Goal: Task Accomplishment & Management: Use online tool/utility

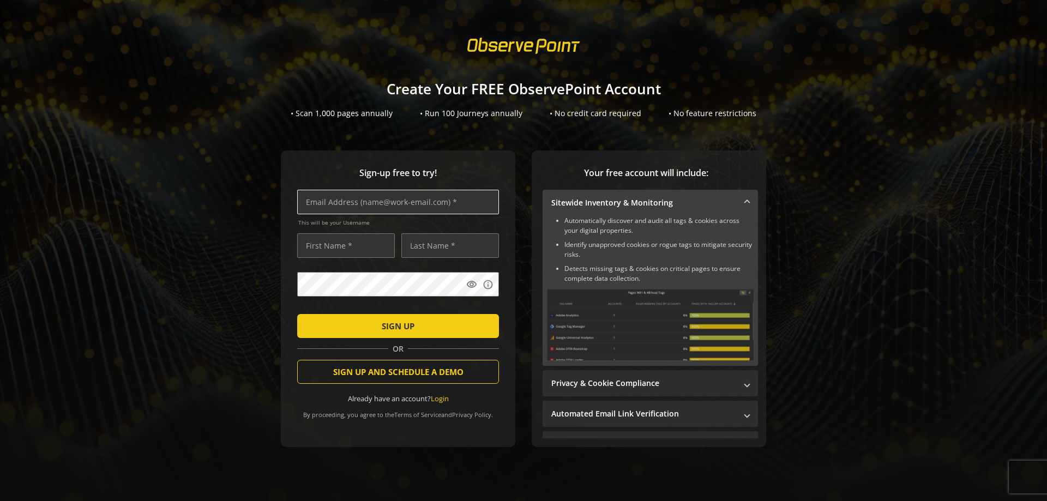
click at [309, 202] on input "text" at bounding box center [398, 202] width 202 height 25
type input "[EMAIL_ADDRESS][DOMAIN_NAME]"
type input "[PERSON_NAME]"
type input "Broekhuisen"
click at [468, 285] on mat-icon "visibility" at bounding box center [471, 284] width 11 height 11
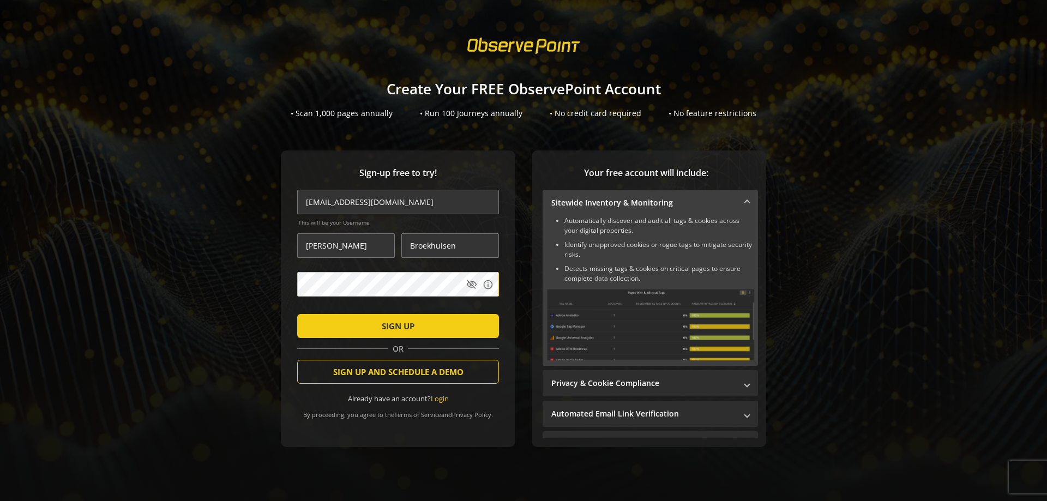
click at [262, 288] on div "Sign-up free to try! [EMAIL_ADDRESS][DOMAIN_NAME] This will be your Username [P…" at bounding box center [523, 321] width 1021 height 340
click at [402, 324] on span "SIGN UP" at bounding box center [398, 326] width 33 height 20
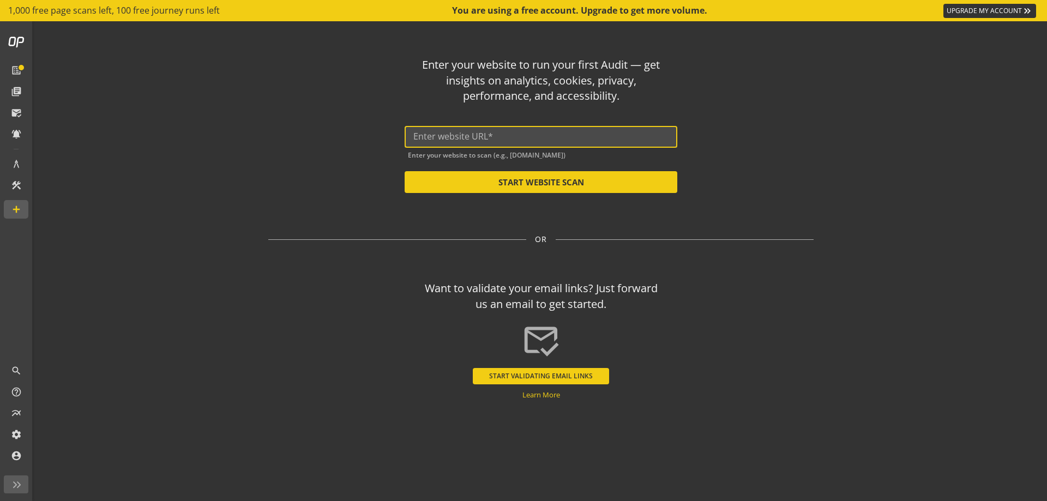
click at [422, 134] on input "text" at bounding box center [540, 136] width 255 height 10
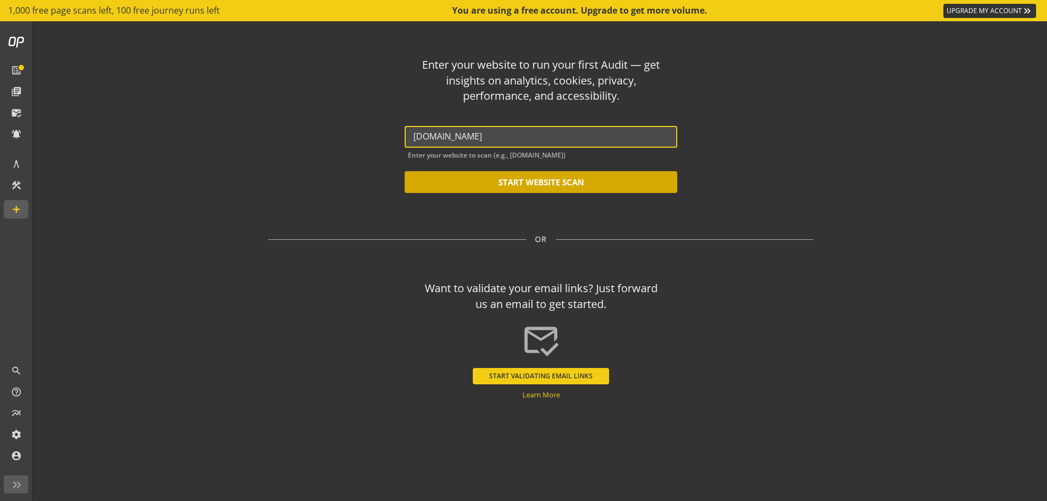
click at [575, 179] on button "START WEBSITE SCAN" at bounding box center [541, 182] width 273 height 22
type input "[URL][DOMAIN_NAME]"
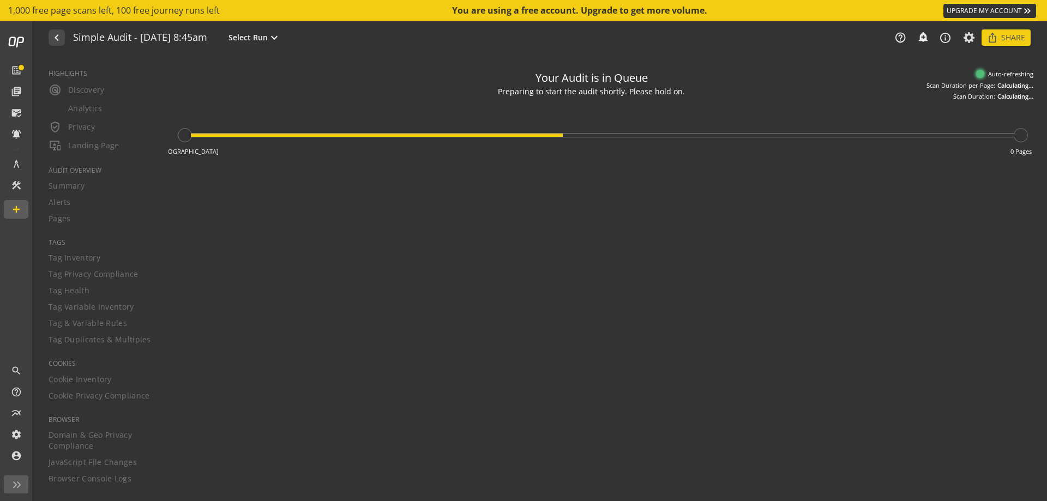
type textarea "Notes can include: -a description of what this audit is validating -changes in …"
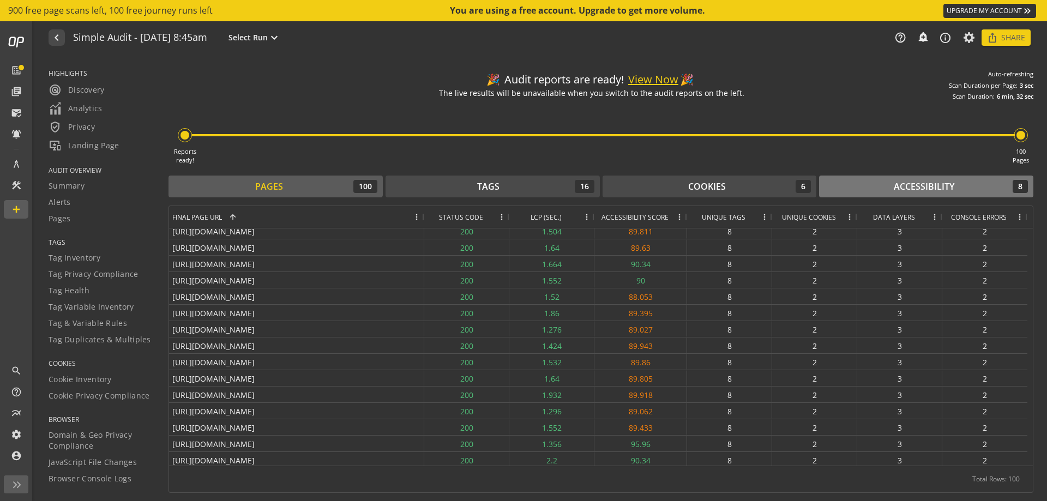
click at [960, 187] on div "Accessibility 8" at bounding box center [926, 186] width 203 height 13
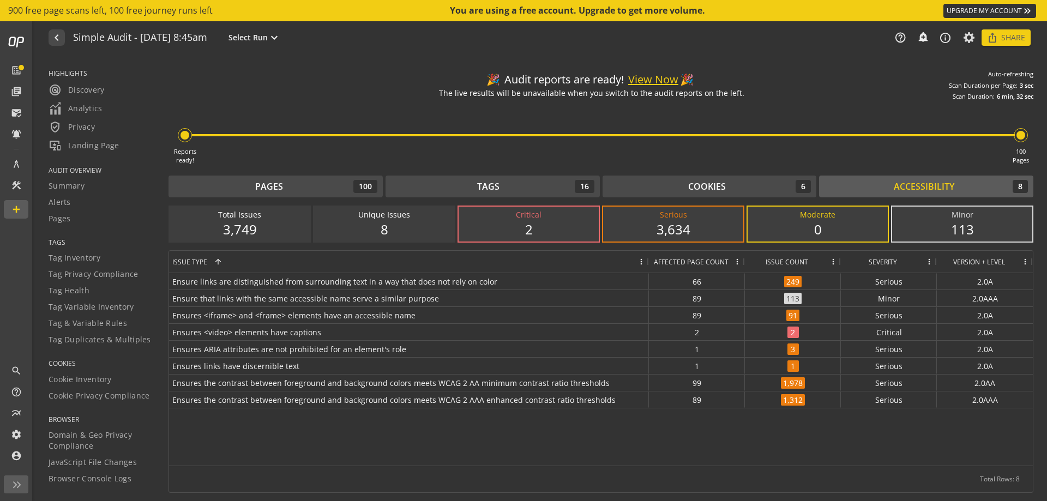
click at [688, 231] on div "3,634" at bounding box center [673, 229] width 118 height 19
click at [650, 231] on div "3,634" at bounding box center [673, 229] width 118 height 19
click at [663, 223] on div "3,634" at bounding box center [673, 229] width 118 height 19
click at [550, 222] on div "2" at bounding box center [529, 229] width 118 height 19
click at [690, 230] on div "3,634" at bounding box center [673, 229] width 118 height 19
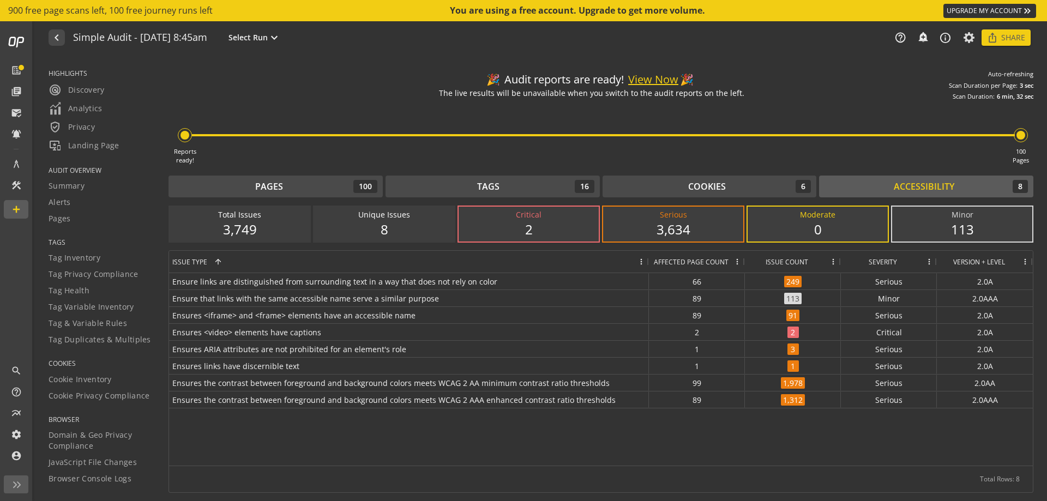
click at [250, 223] on div "3,749" at bounding box center [240, 229] width 118 height 19
click at [717, 185] on div "Cookies" at bounding box center [707, 187] width 38 height 13
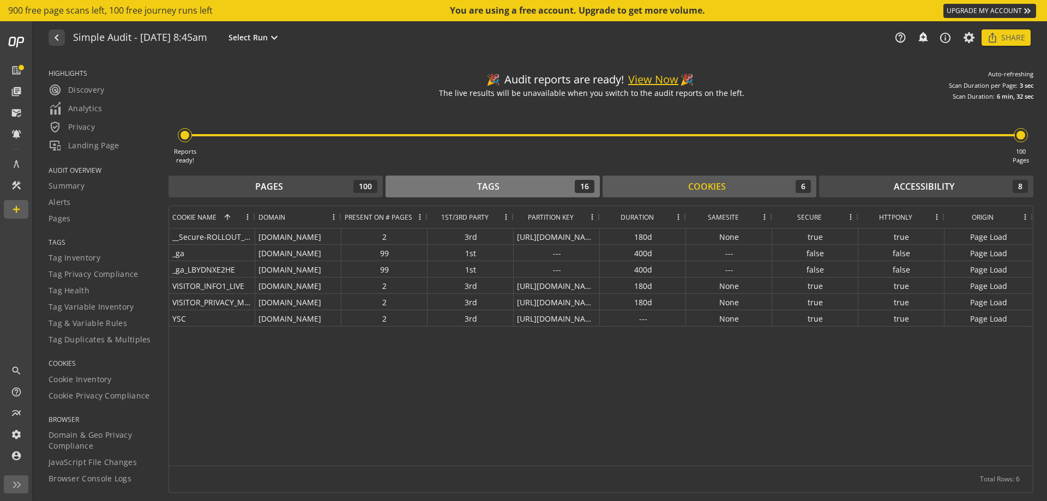
click at [489, 183] on div "Tags" at bounding box center [488, 187] width 22 height 13
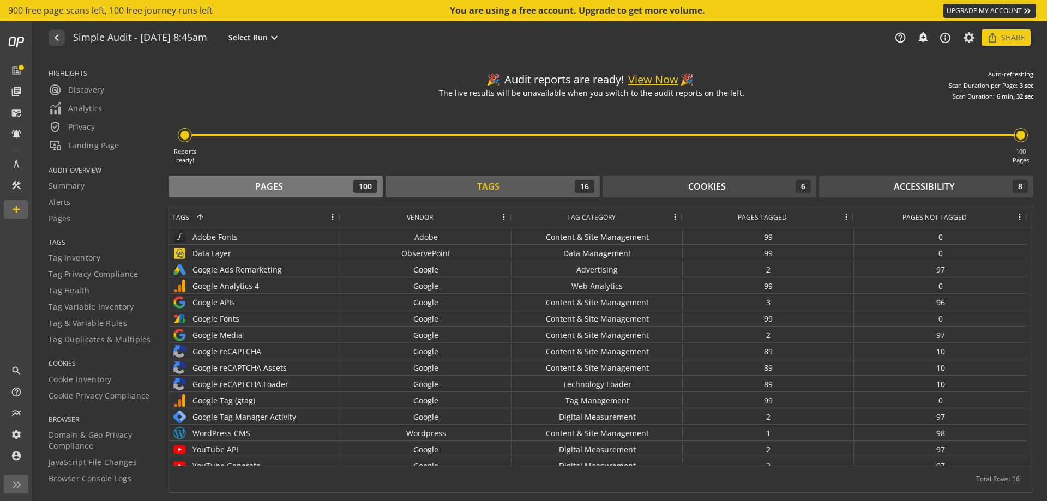
click at [290, 182] on div "Pages 100" at bounding box center [275, 186] width 203 height 13
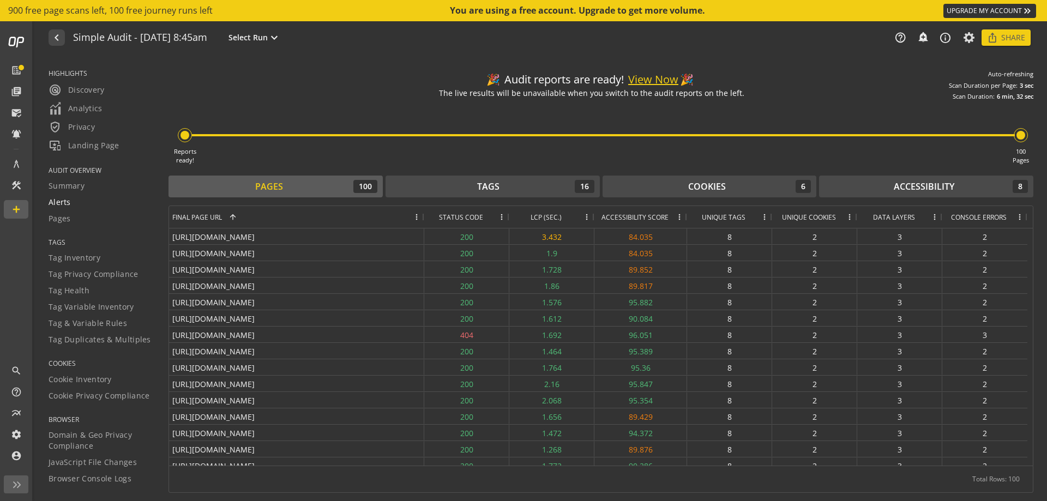
click at [59, 202] on span "Alerts" at bounding box center [60, 202] width 22 height 11
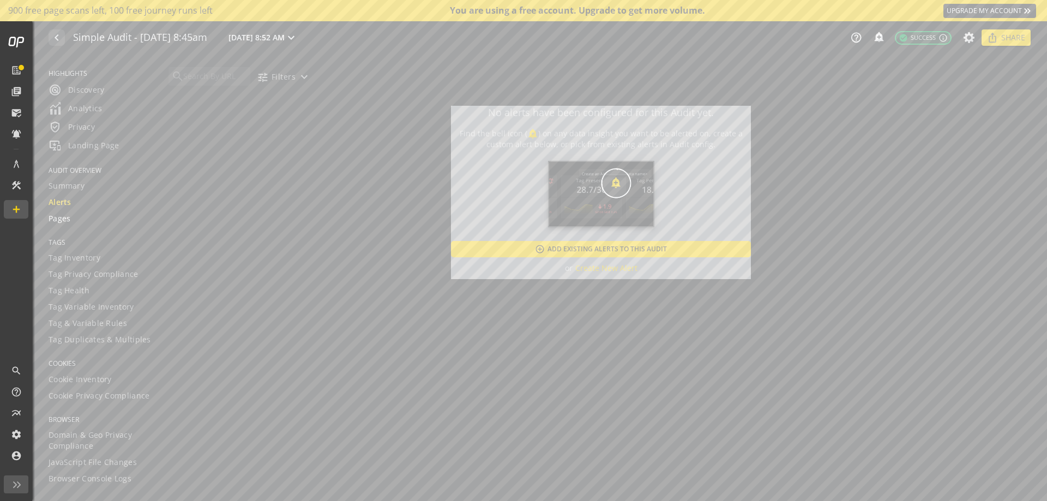
click at [63, 219] on span "Pages" at bounding box center [60, 218] width 22 height 11
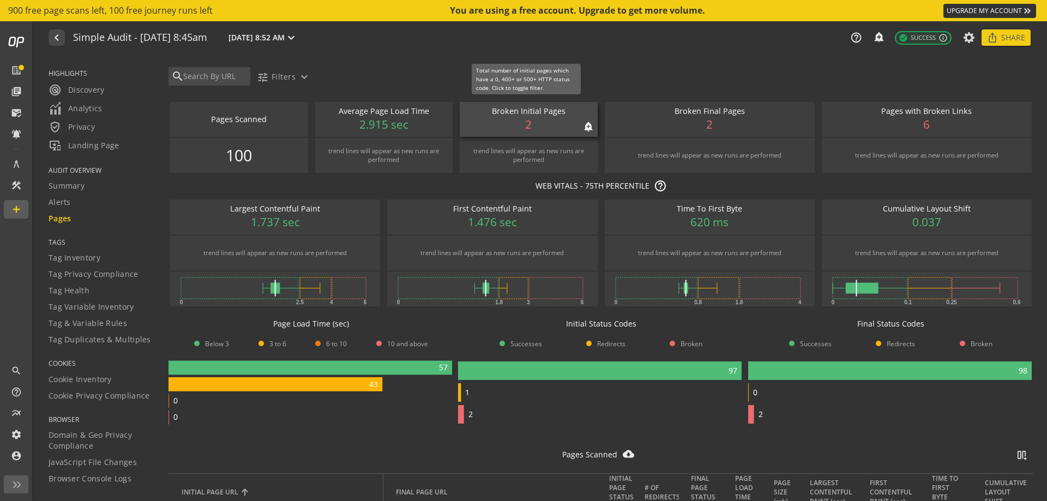
click at [533, 121] on div "Broken Initial Pages notifications_none add_alert 2" at bounding box center [529, 119] width 138 height 35
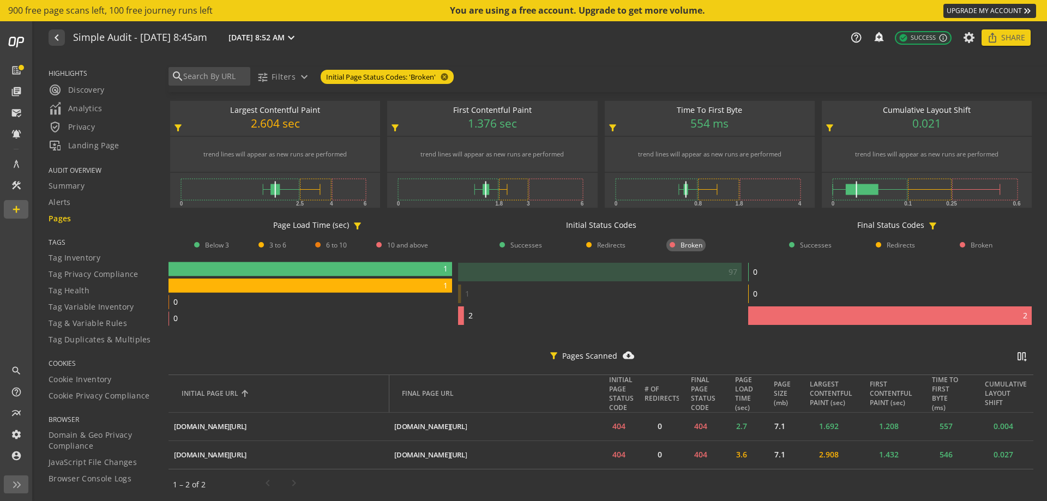
click at [46, 56] on div at bounding box center [541, 55] width 1012 height 2
click at [57, 184] on span "Summary" at bounding box center [67, 186] width 36 height 11
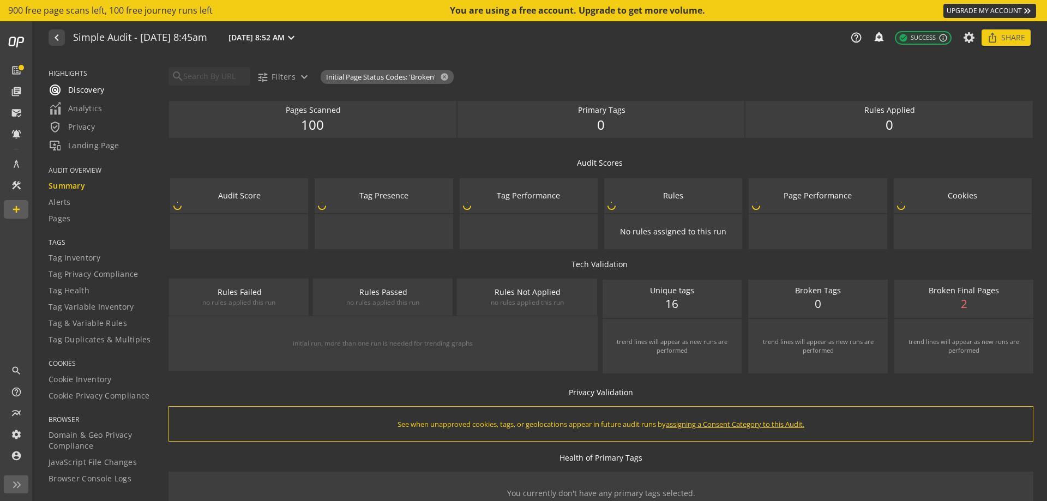
click at [81, 89] on span "radar Discovery" at bounding box center [77, 89] width 56 height 13
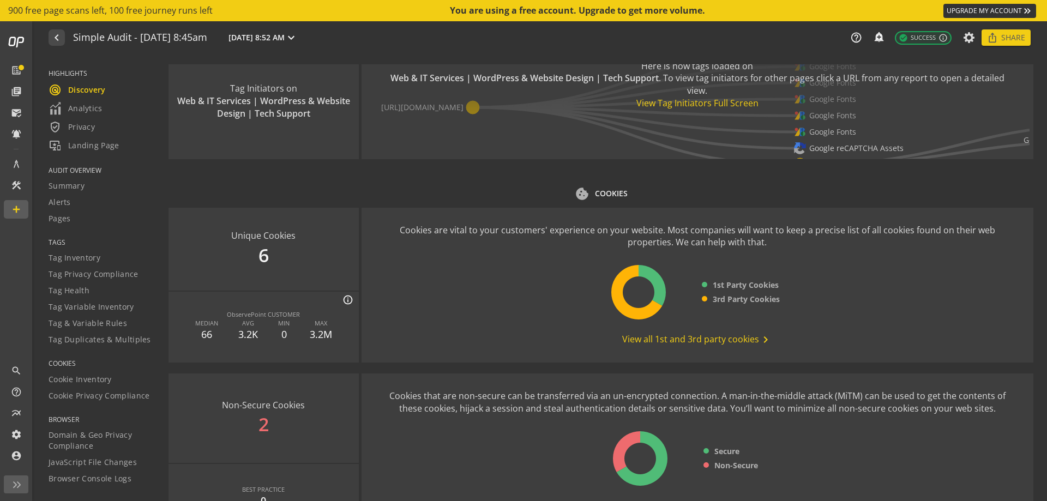
scroll to position [1280, 0]
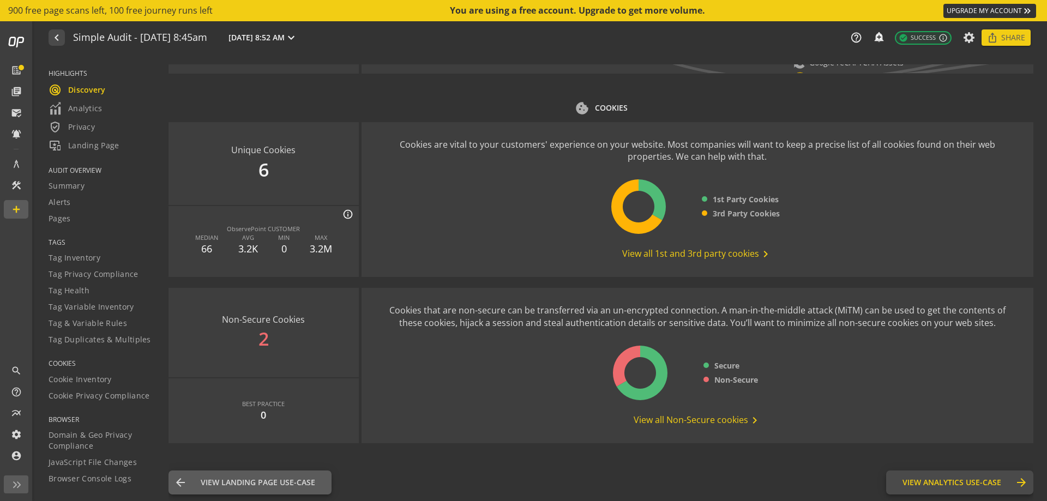
click at [937, 484] on span "View Analytics Use-Case" at bounding box center [952, 482] width 99 height 11
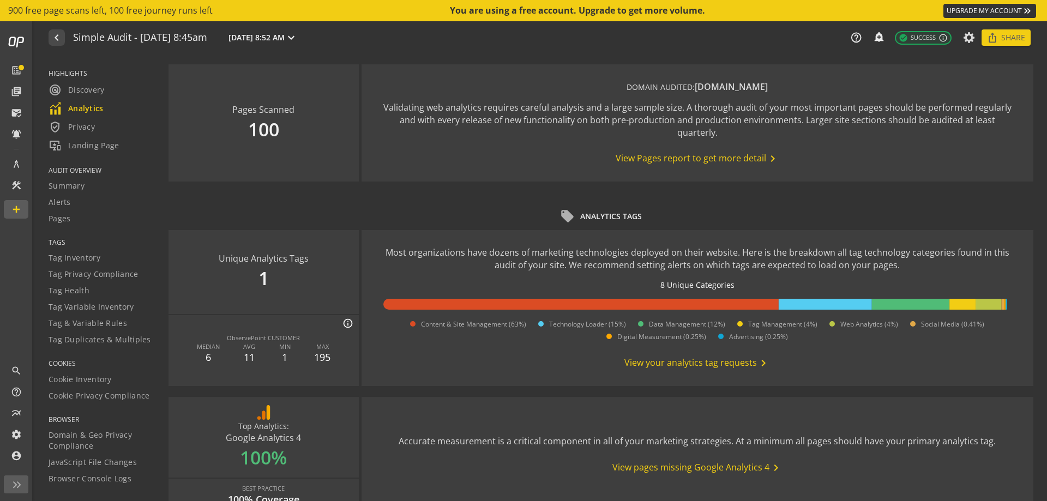
click at [610, 306] on rect at bounding box center [580, 304] width 395 height 11
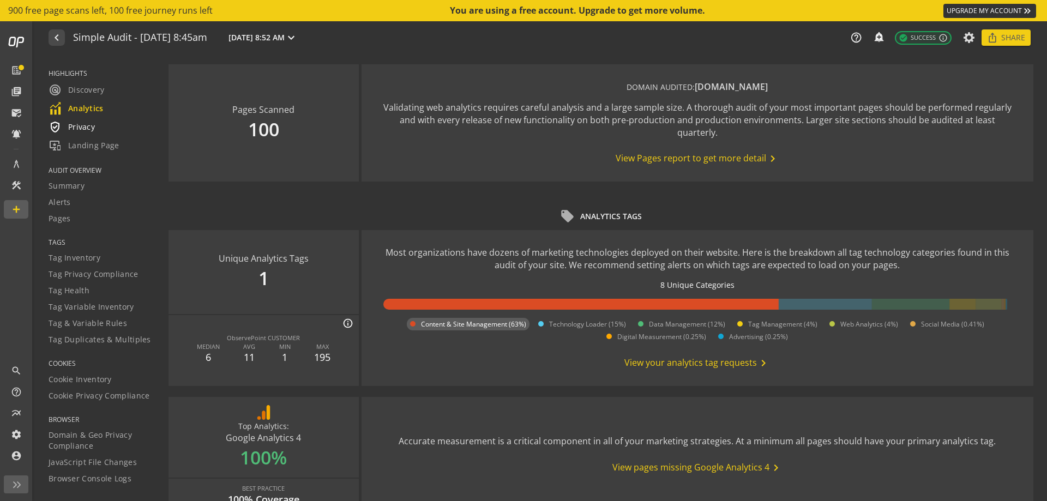
click at [85, 128] on span "verified_user Privacy" at bounding box center [72, 127] width 46 height 13
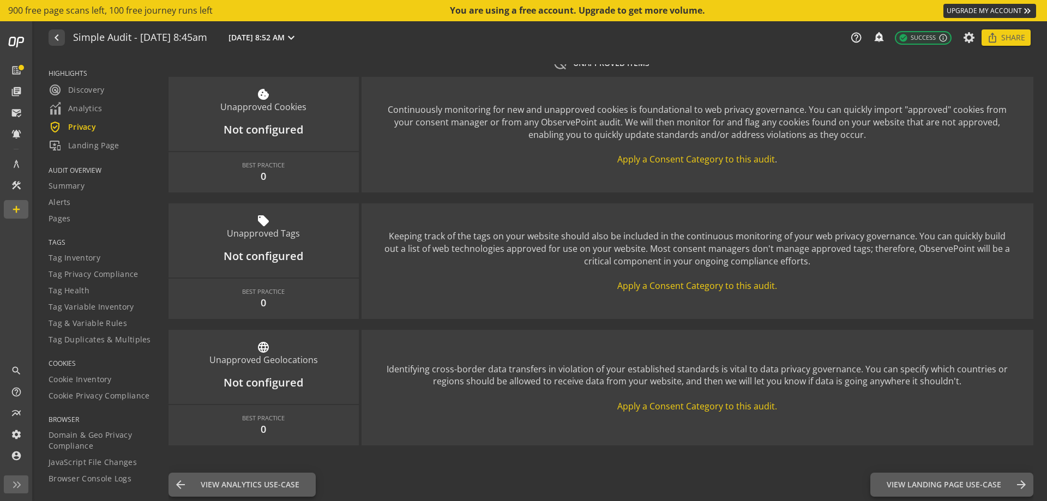
scroll to position [1399, 0]
click at [107, 146] on span "important_devices Landing Page" at bounding box center [84, 145] width 71 height 13
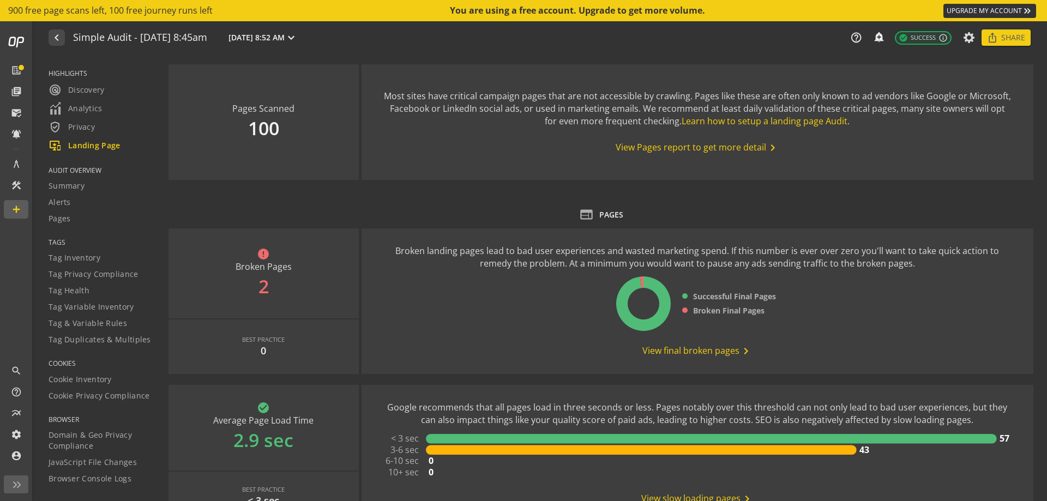
click at [693, 351] on span "View final broken pages chevron_right" at bounding box center [697, 351] width 110 height 13
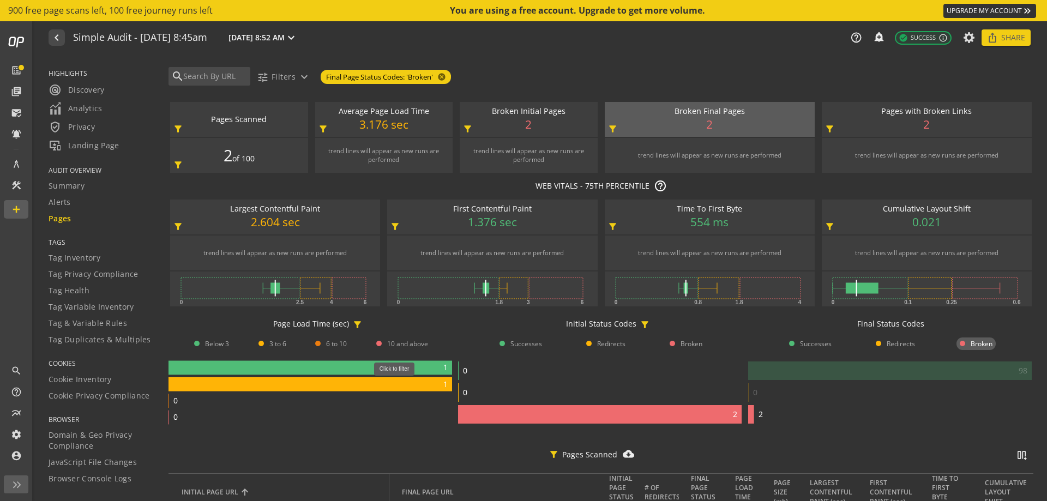
scroll to position [104, 0]
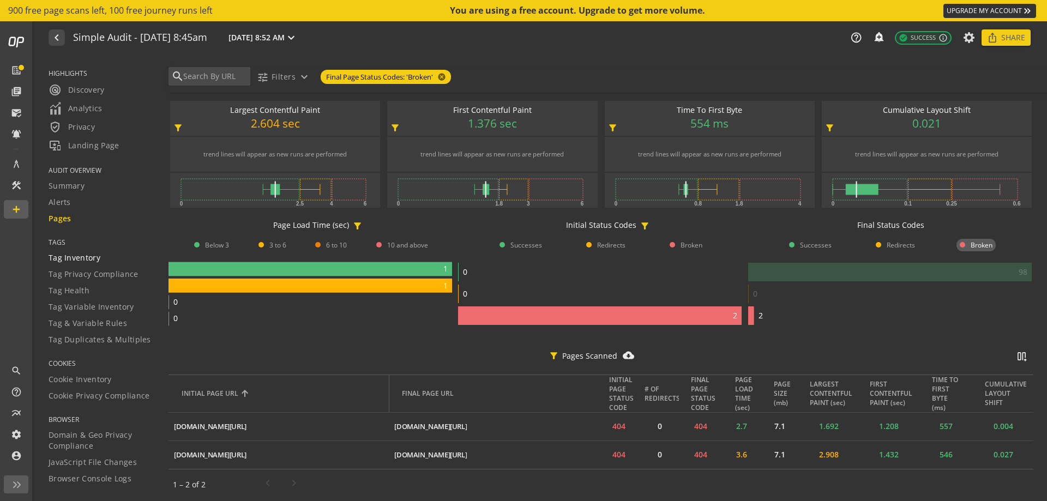
click at [67, 258] on span "Tag Inventory" at bounding box center [75, 257] width 52 height 11
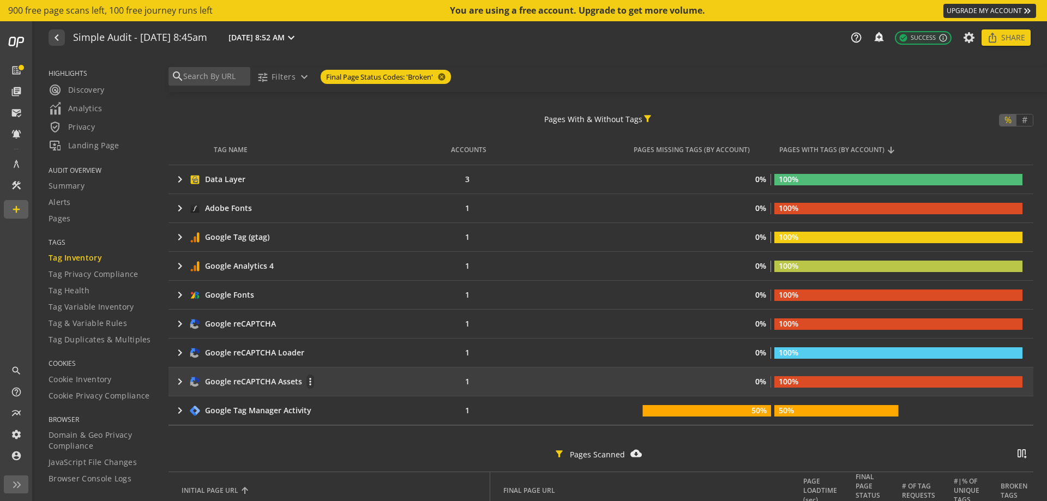
scroll to position [262, 0]
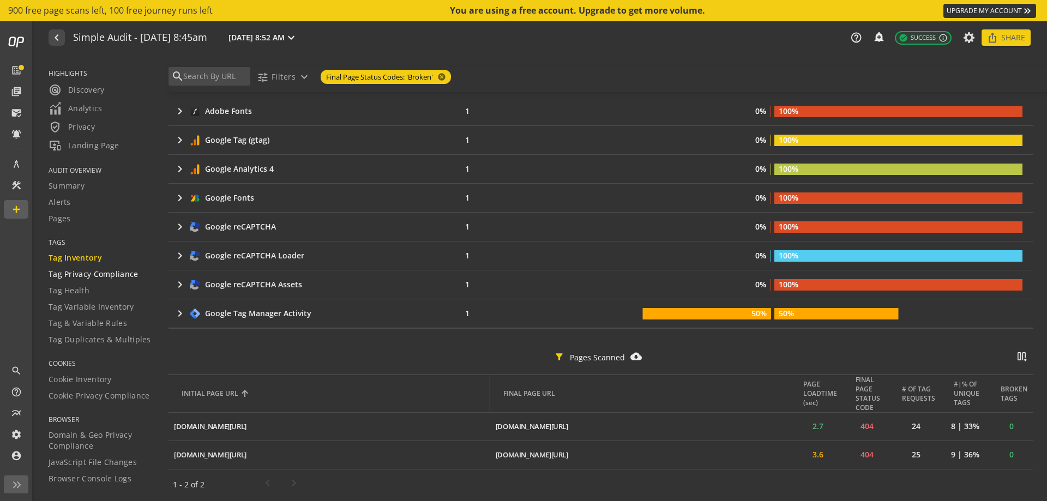
click at [108, 272] on span "Tag Privacy Compliance" at bounding box center [94, 274] width 90 height 11
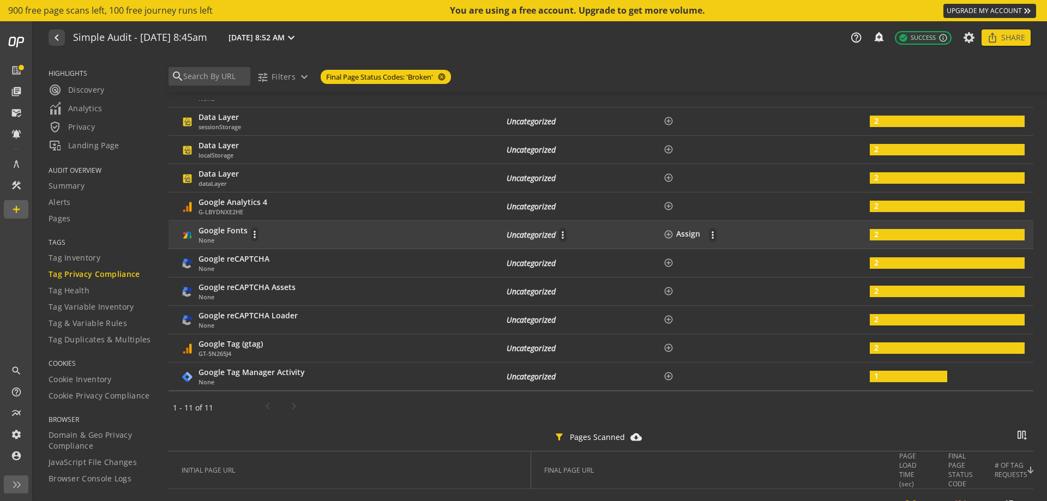
scroll to position [218, 0]
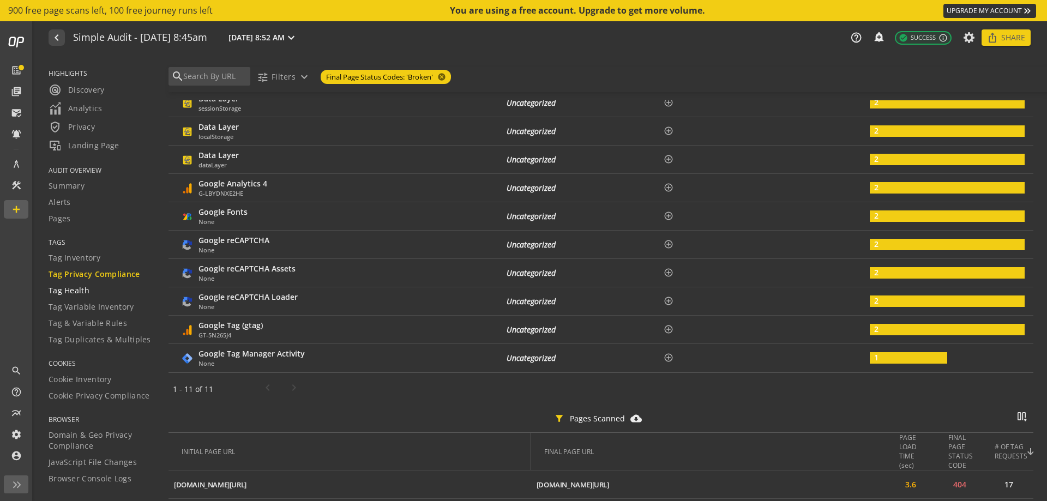
click at [65, 294] on span "Tag Health" at bounding box center [69, 290] width 41 height 11
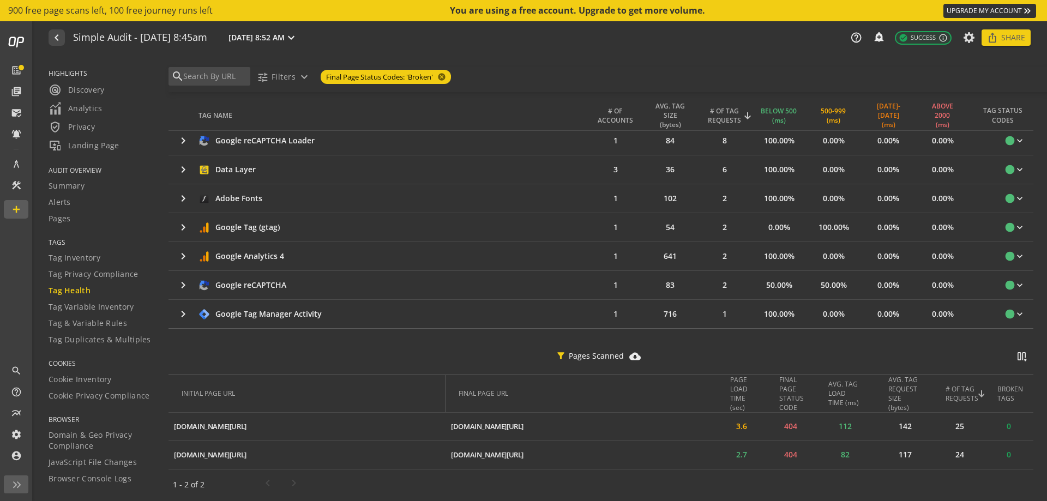
scroll to position [288, 0]
click at [115, 306] on span "Tag Variable Inventory" at bounding box center [92, 307] width 86 height 11
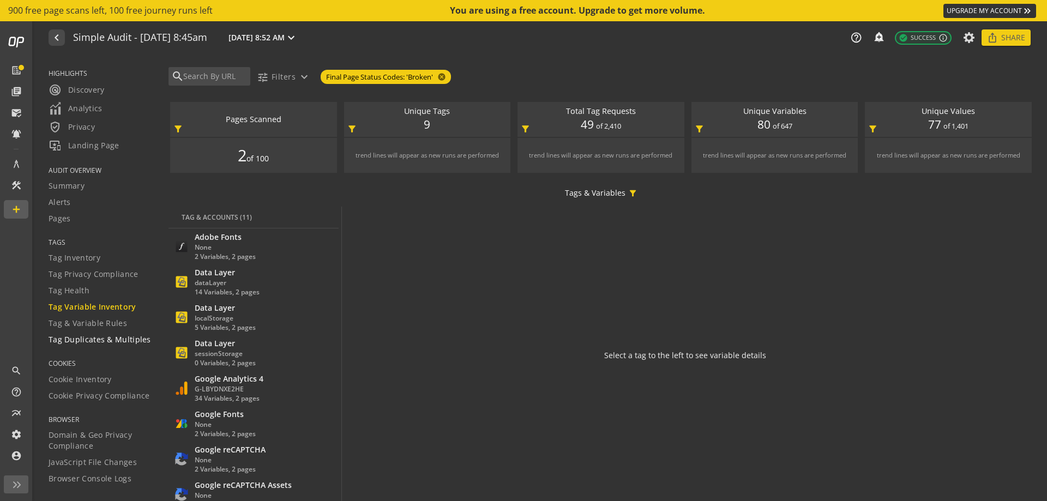
drag, startPoint x: 105, startPoint y: 324, endPoint x: 104, endPoint y: 339, distance: 15.3
click at [105, 323] on span "Tag & Variable Rules" at bounding box center [88, 323] width 79 height 11
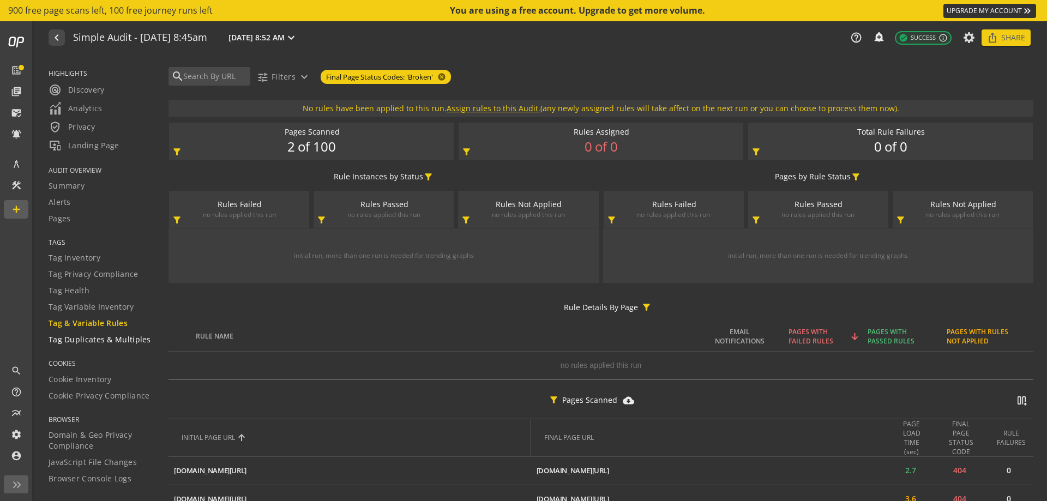
click at [100, 338] on span "Tag Duplicates & Multiples" at bounding box center [100, 339] width 103 height 11
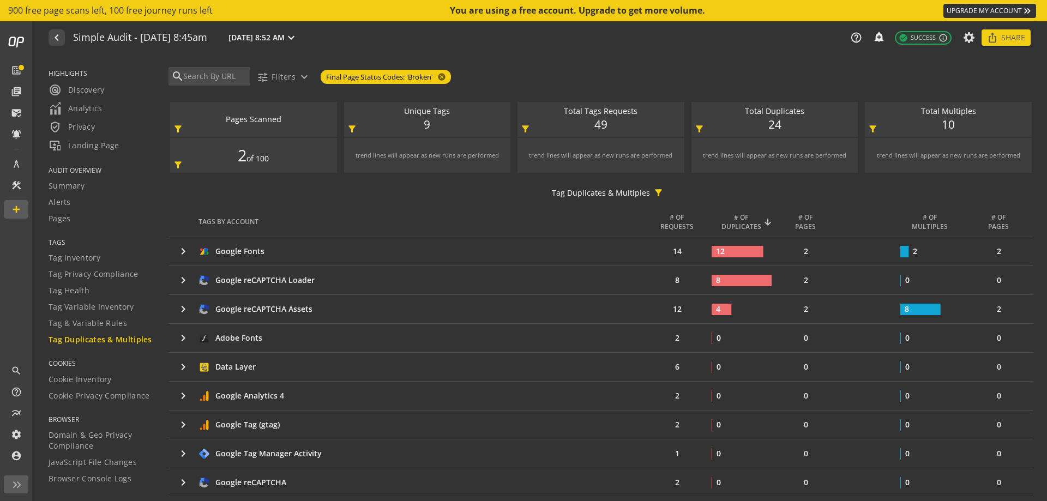
click at [105, 337] on span "Tag Duplicates & Multiples" at bounding box center [101, 339] width 104 height 11
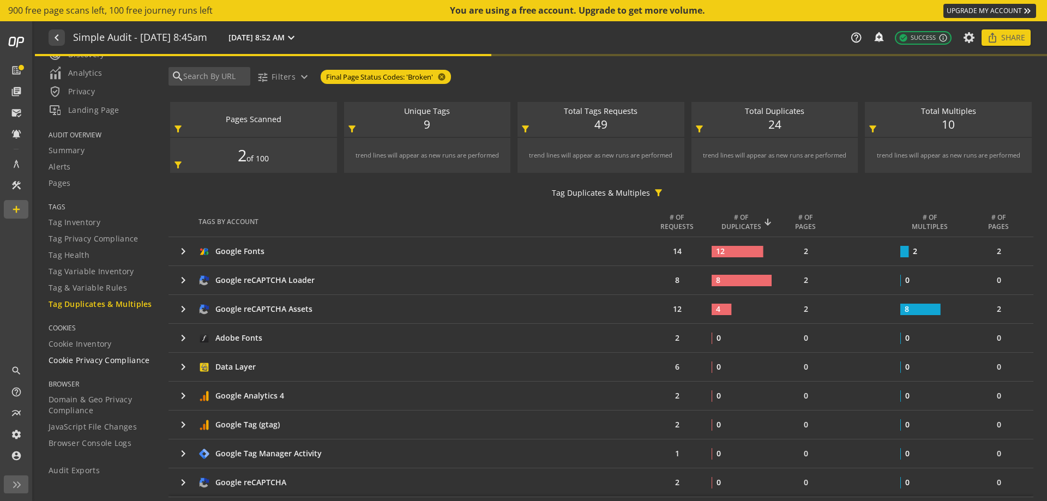
scroll to position [55, 0]
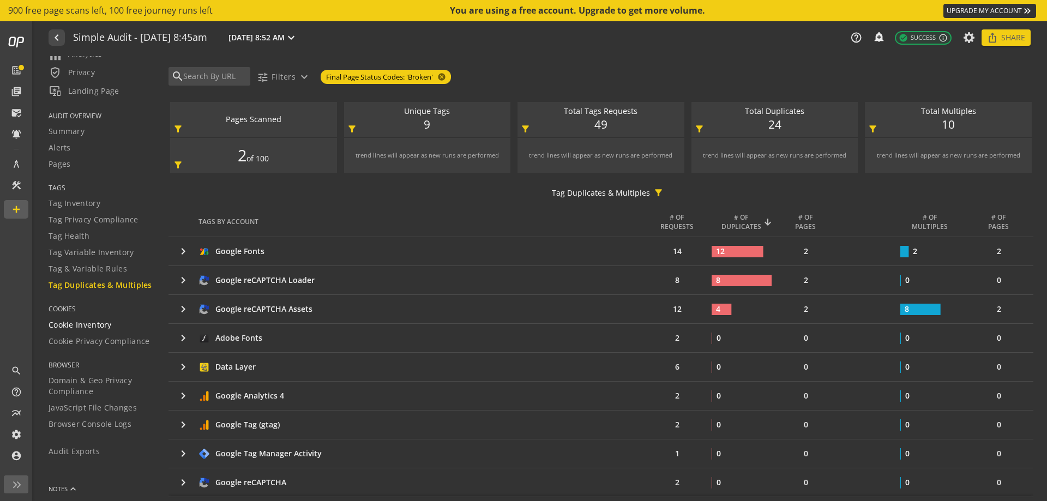
click at [99, 330] on span "Cookie Inventory" at bounding box center [80, 325] width 63 height 11
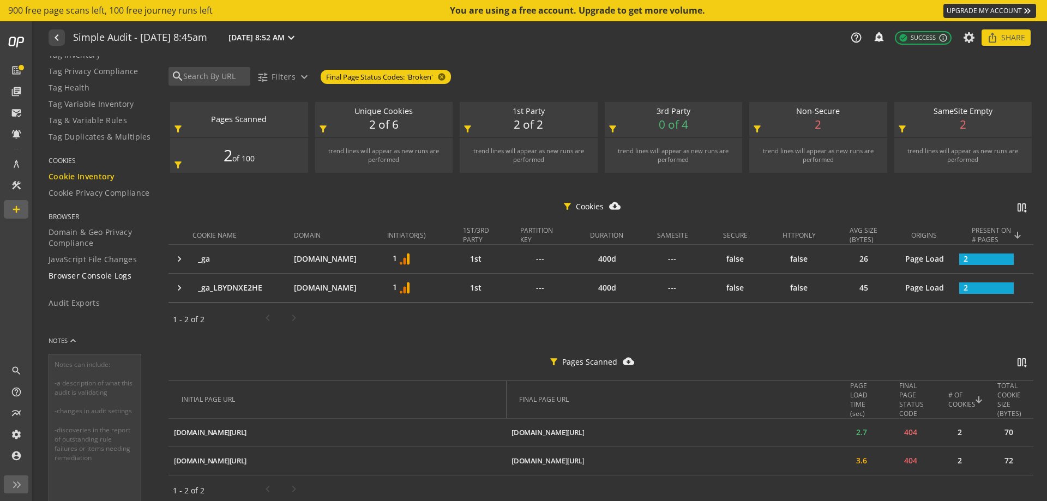
scroll to position [218, 0]
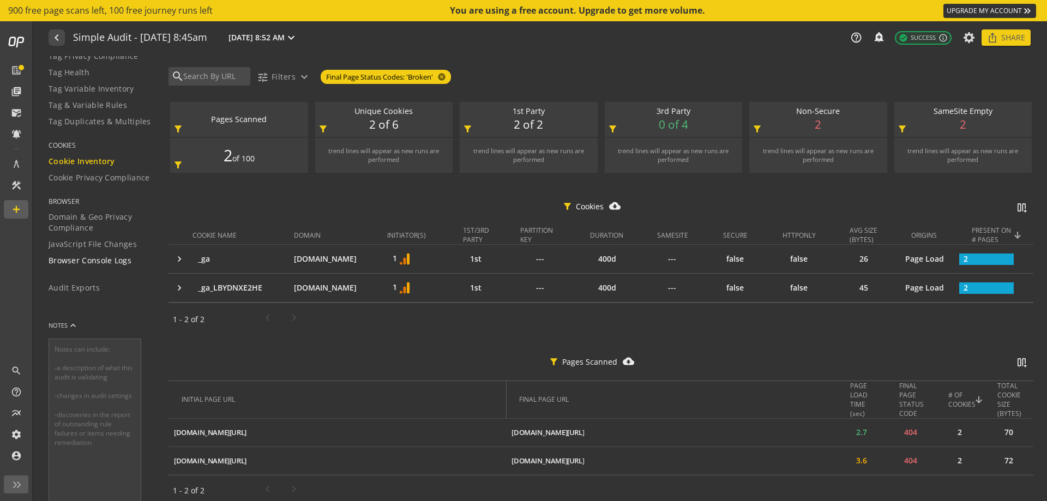
click at [86, 257] on span "Browser Console Logs" at bounding box center [90, 260] width 83 height 11
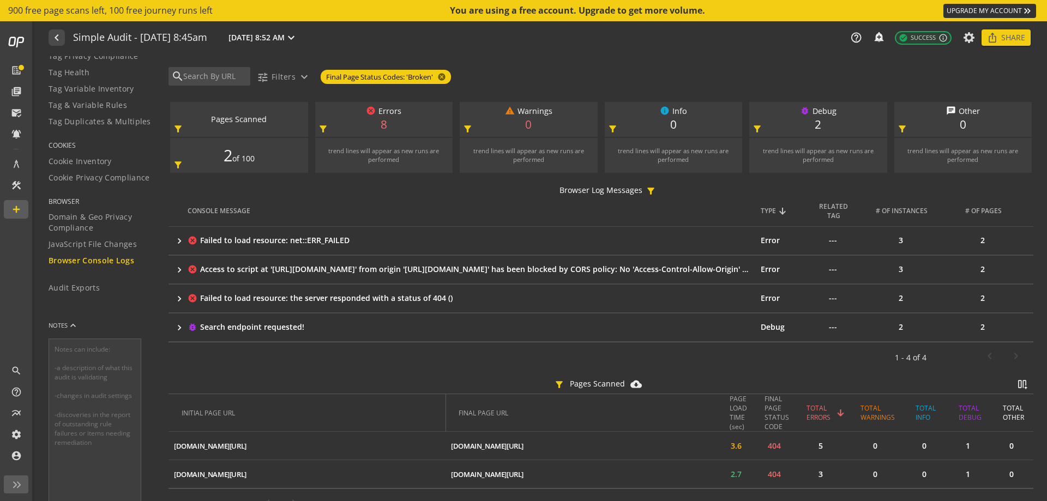
click at [240, 269] on div "Access to script at '[URL][DOMAIN_NAME]' from origin '[URL][DOMAIN_NAME]' has b…" at bounding box center [476, 269] width 552 height 11
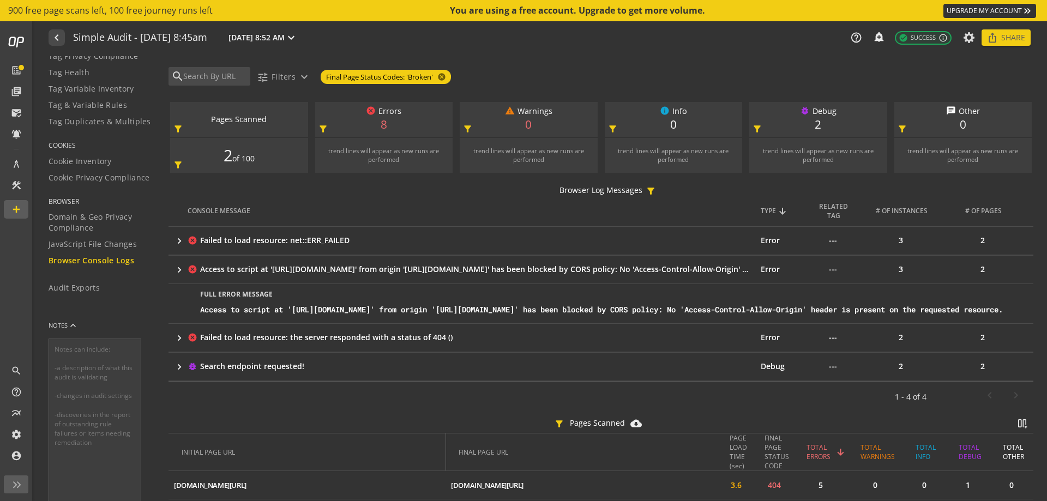
click at [241, 241] on div "Failed to load resource: net::ERR_FAILED" at bounding box center [476, 240] width 552 height 11
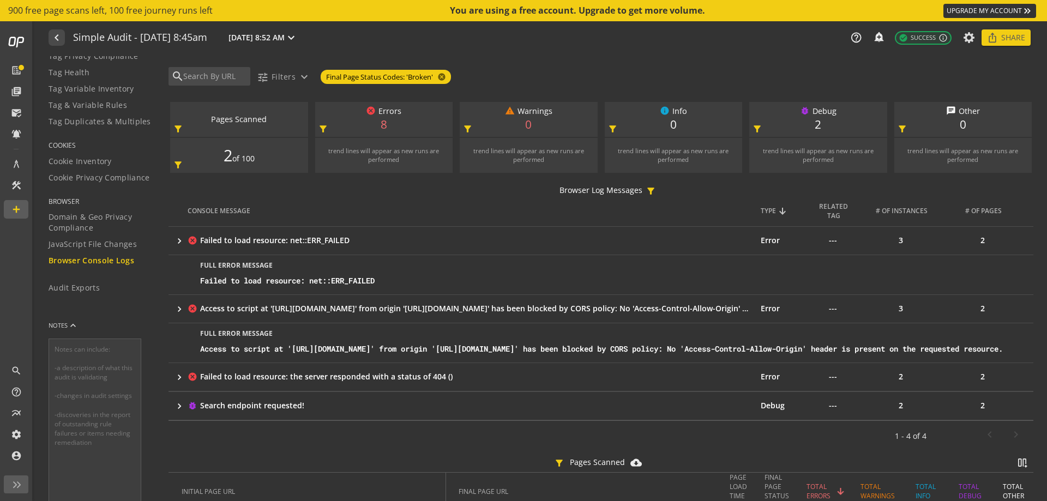
click at [249, 382] on div "Failed to load resource: the server responded with a status of 404 ()" at bounding box center [476, 376] width 552 height 11
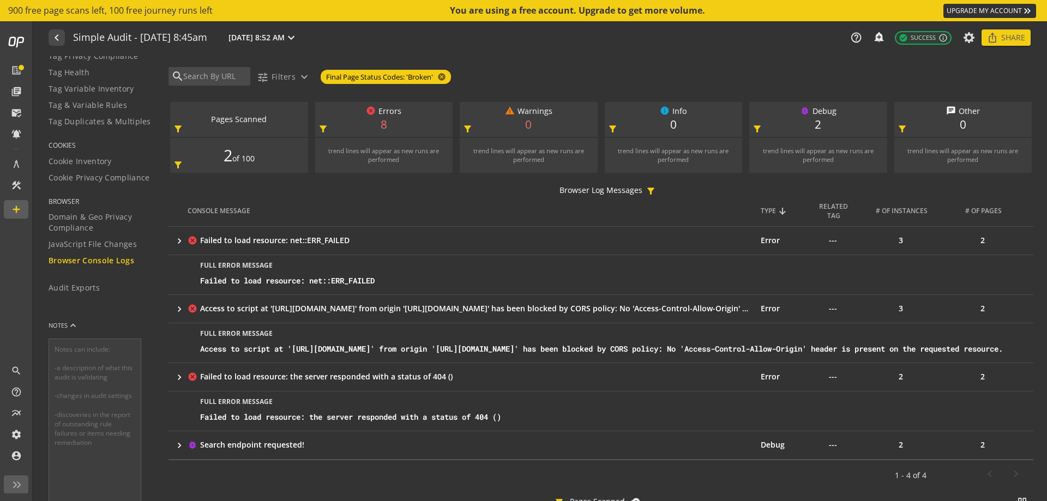
scroll to position [109, 0]
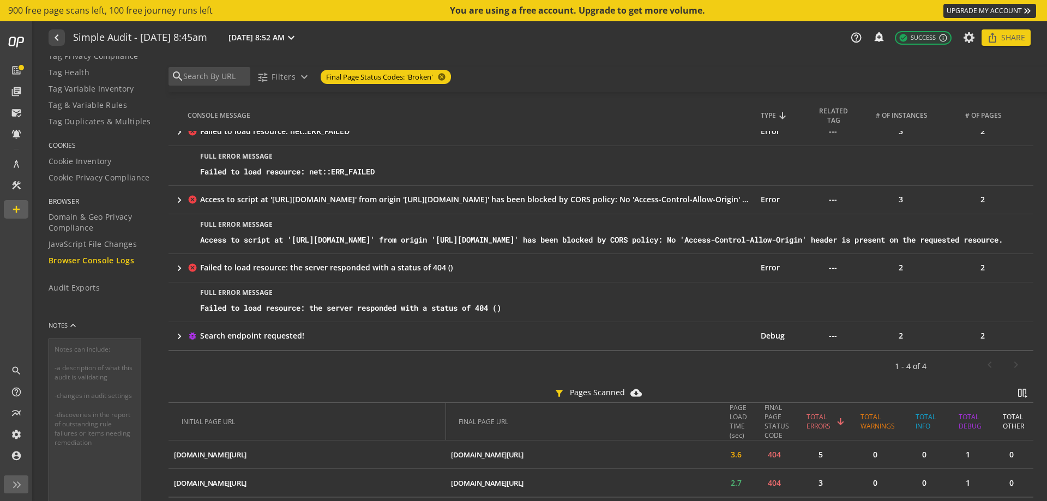
click at [258, 341] on div "Search endpoint requested!" at bounding box center [476, 335] width 552 height 11
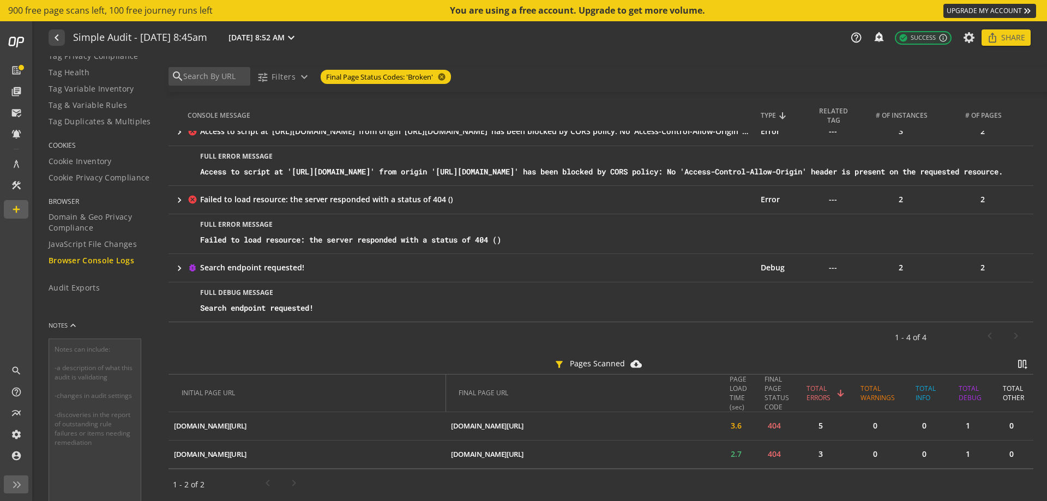
scroll to position [188, 0]
click at [75, 288] on span "Audit Exports" at bounding box center [74, 287] width 51 height 11
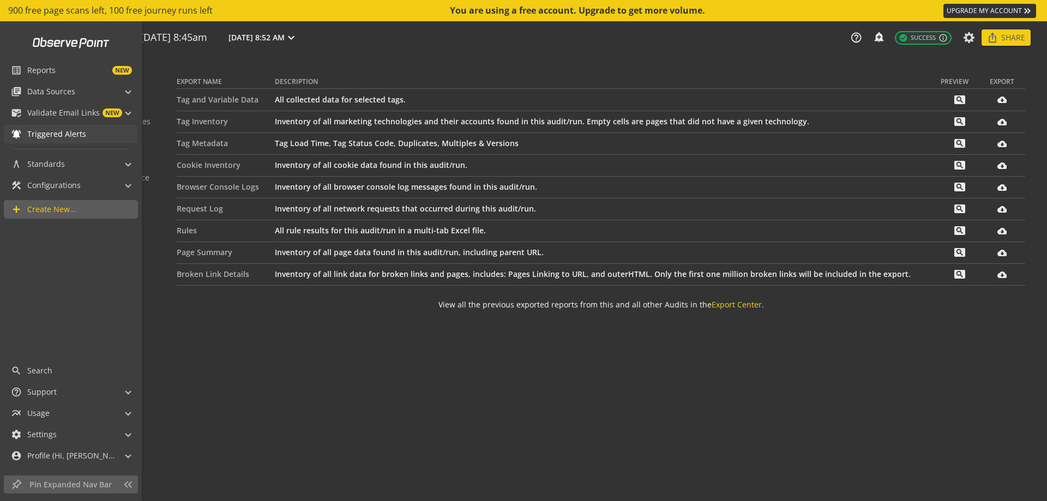
click at [67, 132] on span "Triggered Alerts" at bounding box center [56, 134] width 59 height 11
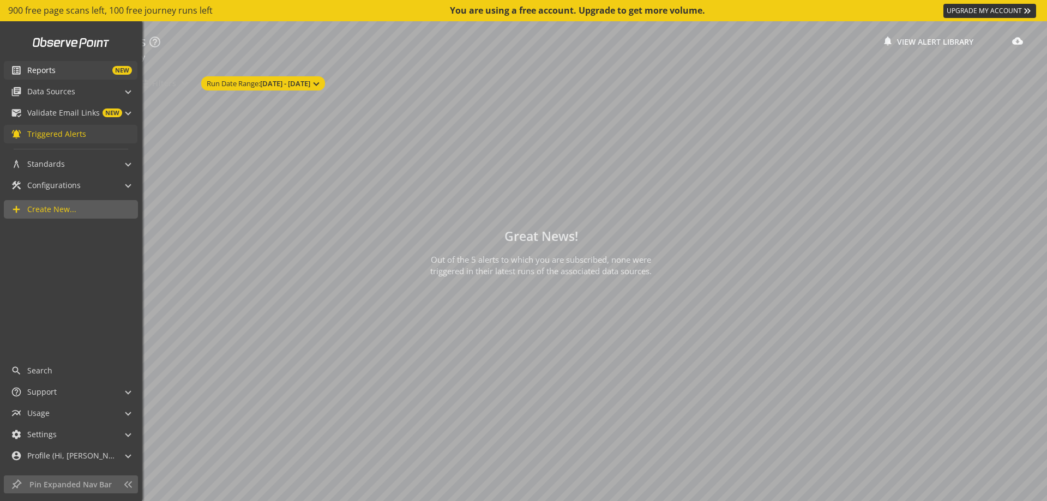
click at [45, 67] on span "Reports" at bounding box center [41, 70] width 28 height 11
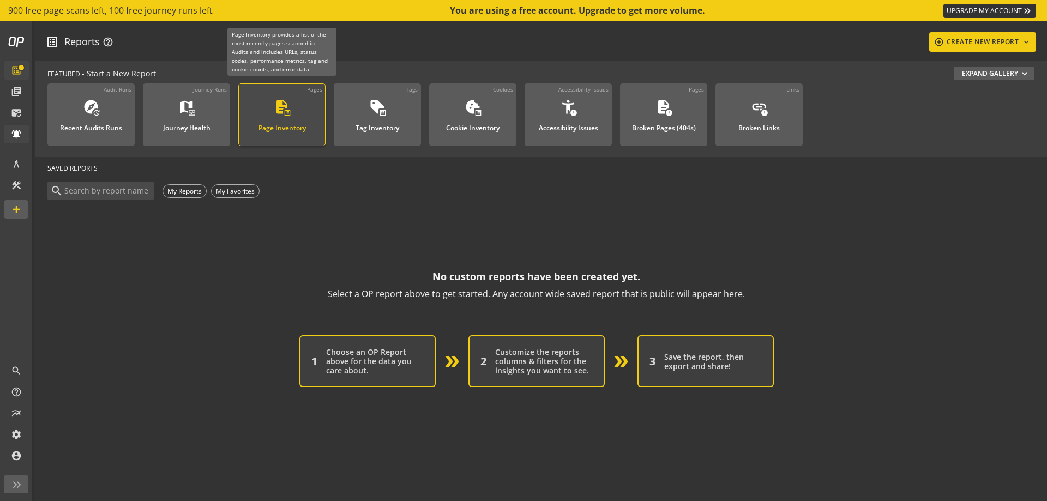
click at [270, 125] on div "Page Inventory" at bounding box center [281, 125] width 47 height 14
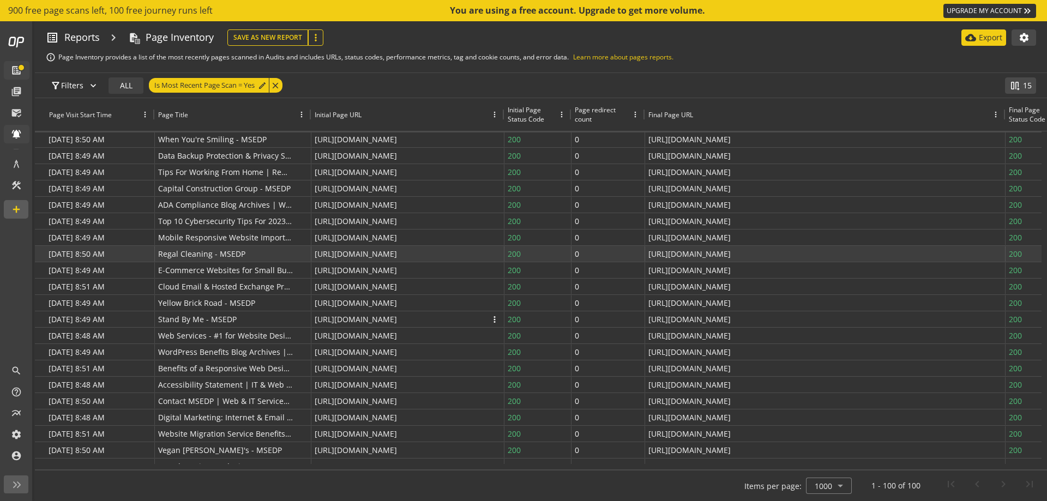
scroll to position [323, 0]
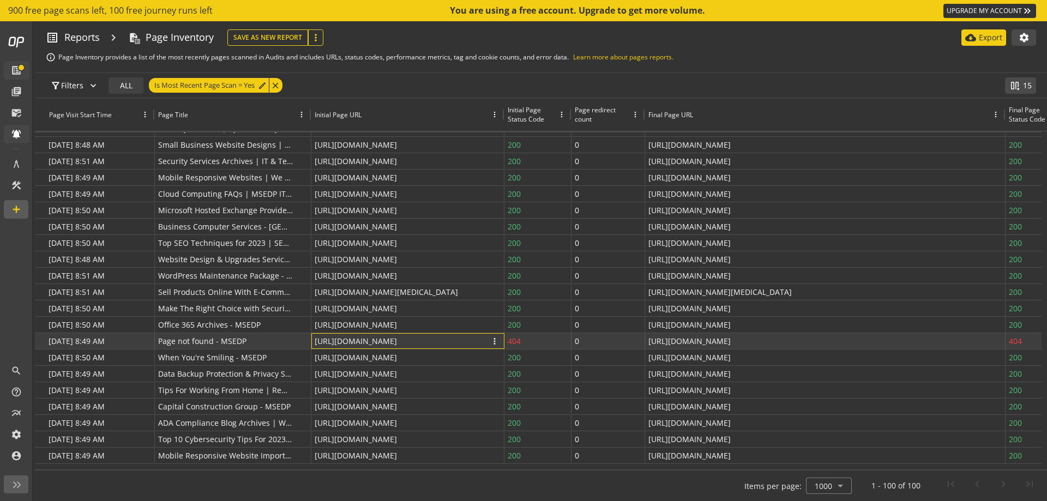
click at [387, 342] on p "[URL][DOMAIN_NAME]" at bounding box center [356, 341] width 82 height 16
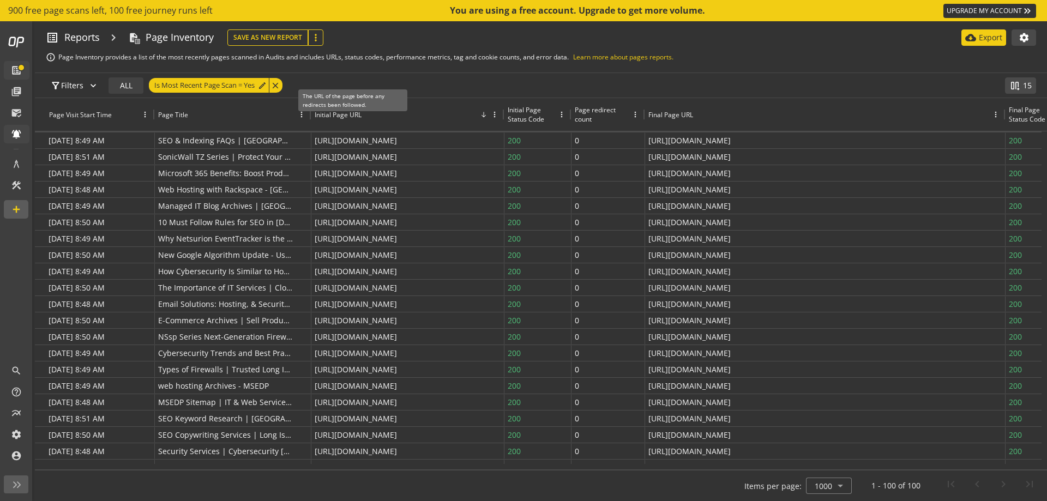
click at [348, 114] on div "Initial Page URL" at bounding box center [338, 114] width 47 height 9
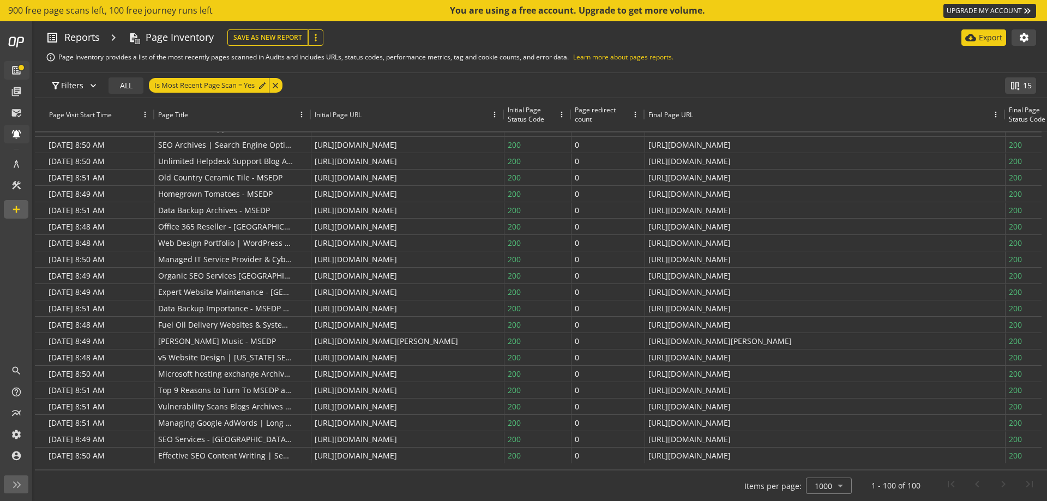
click at [31, 11] on span "900 free page scans left, 100 free journey runs left" at bounding box center [110, 10] width 204 height 13
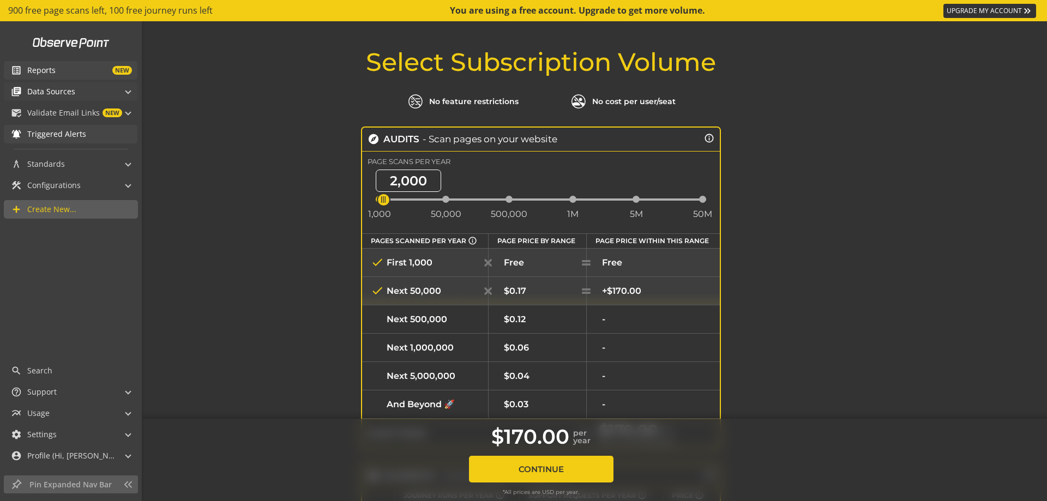
click at [28, 87] on span "Data Sources" at bounding box center [51, 91] width 48 height 11
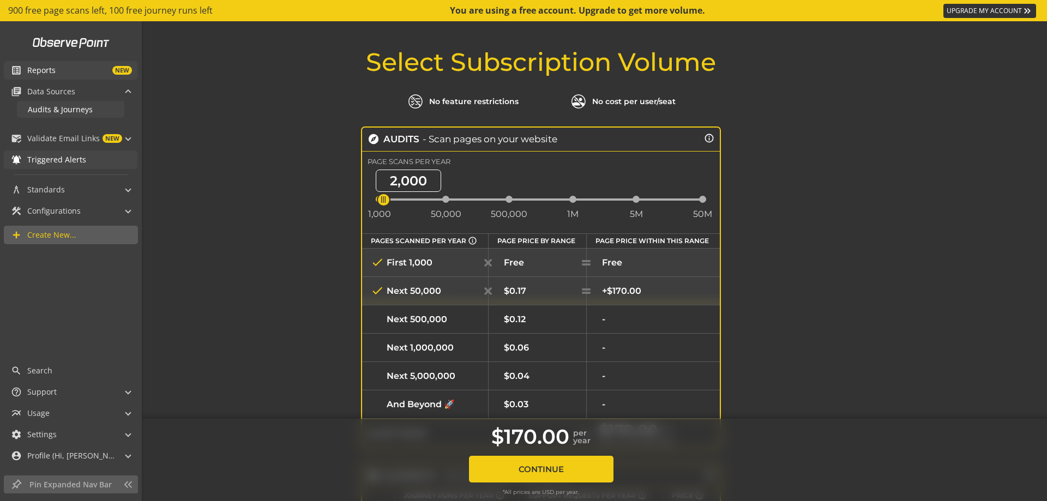
click at [41, 109] on span "Audits & Journeys" at bounding box center [60, 109] width 65 height 10
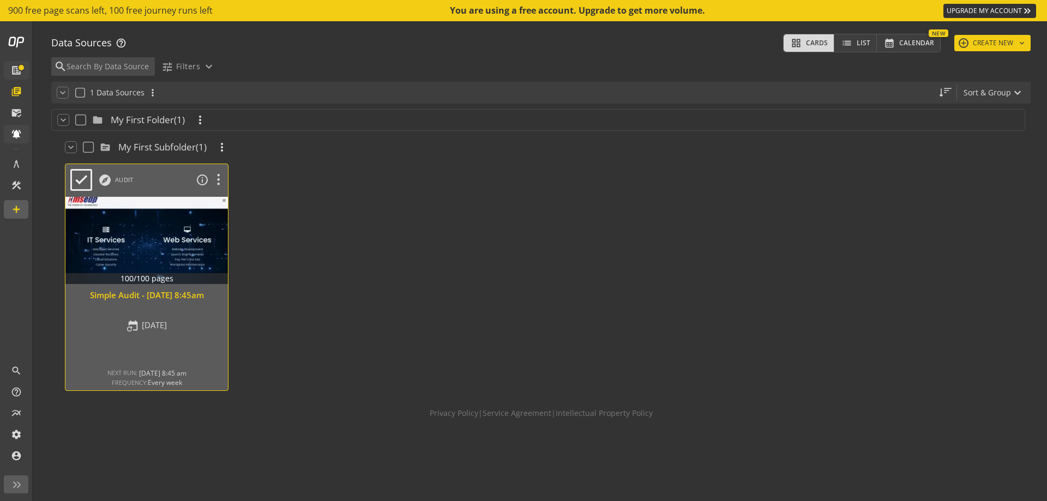
click at [143, 247] on div at bounding box center [147, 241] width 171 height 92
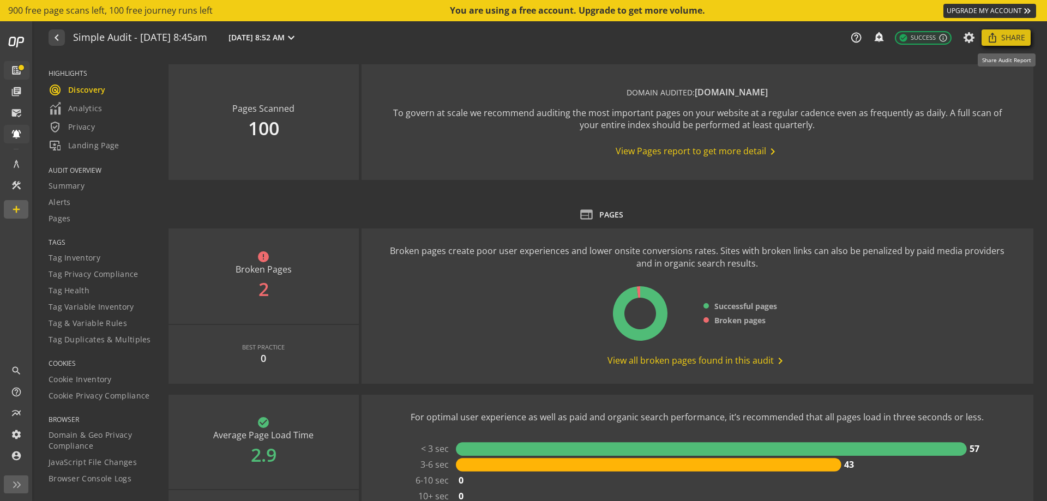
click at [1009, 34] on span "Share" at bounding box center [1013, 38] width 24 height 20
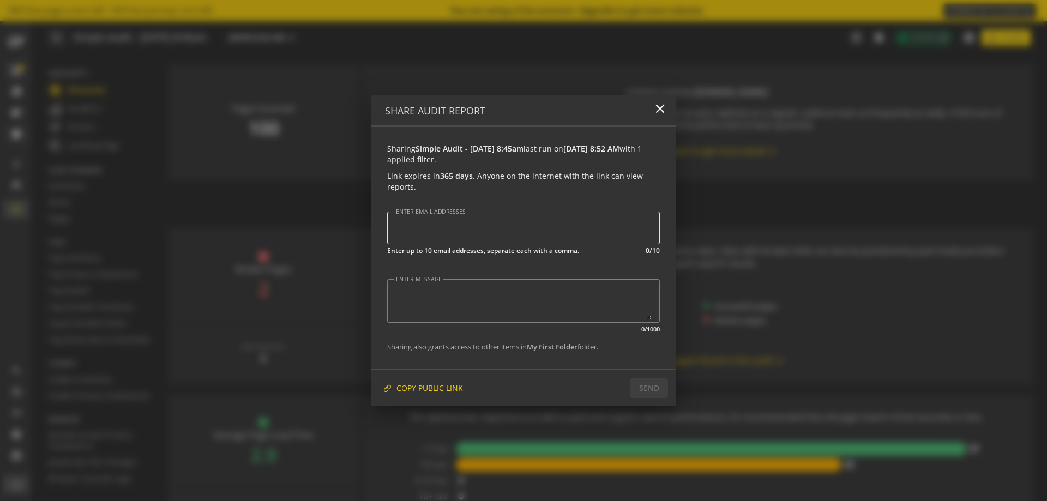
click at [458, 225] on input "ENTER EMAIL ADDRESSES" at bounding box center [523, 228] width 257 height 14
type input "[EMAIL_ADDRESS][DOMAIN_NAME]"
click at [663, 106] on mat-icon "close" at bounding box center [660, 108] width 15 height 15
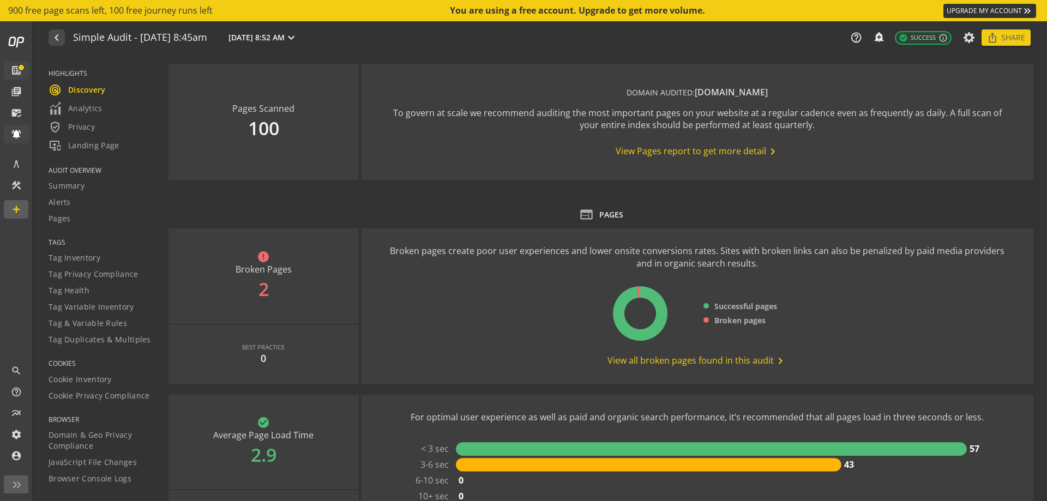
drag, startPoint x: 1043, startPoint y: 13, endPoint x: 1042, endPoint y: 54, distance: 40.9
click at [1042, 54] on div "900 free page scans left, 100 free journey runs left You are using a free accou…" at bounding box center [523, 250] width 1047 height 501
